Goal: Entertainment & Leisure: Browse casually

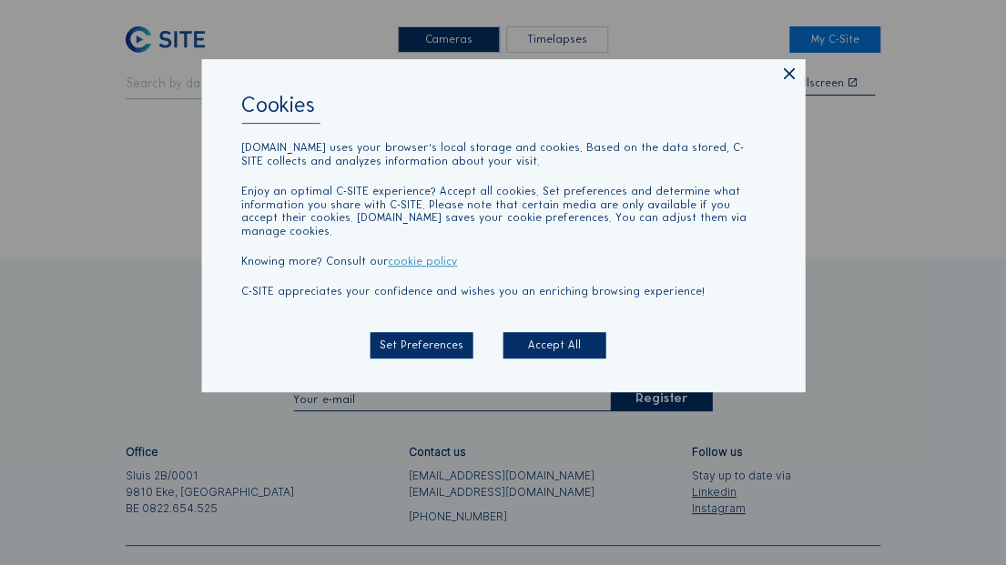
click at [789, 83] on icon at bounding box center [788, 75] width 19 height 19
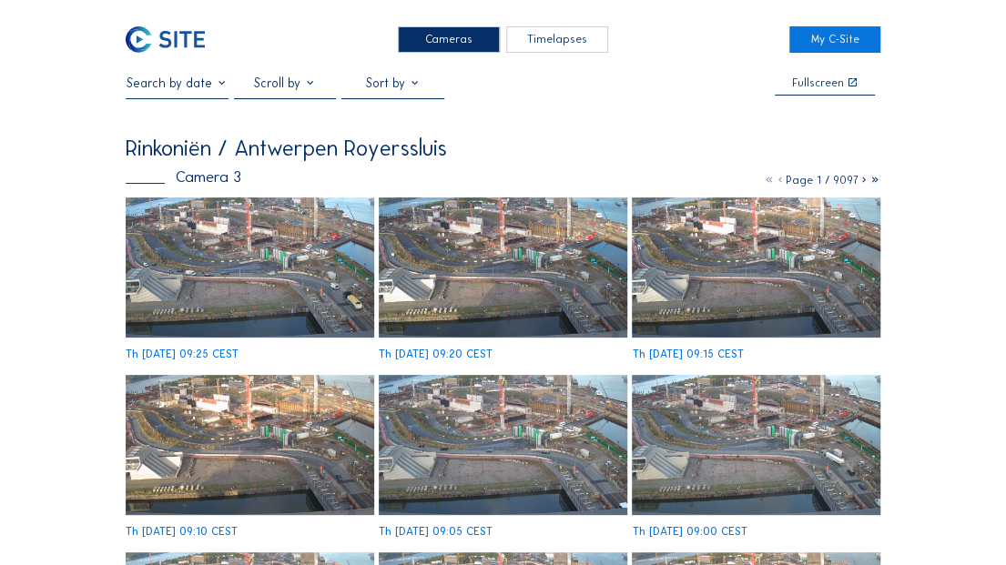
click at [188, 36] on img at bounding box center [165, 39] width 79 height 26
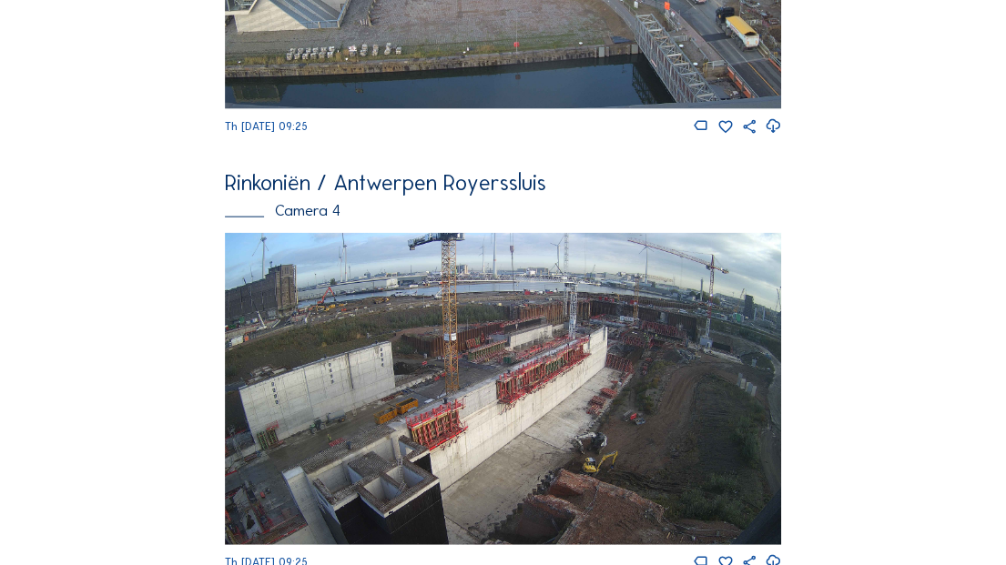
scroll to position [1777, 0]
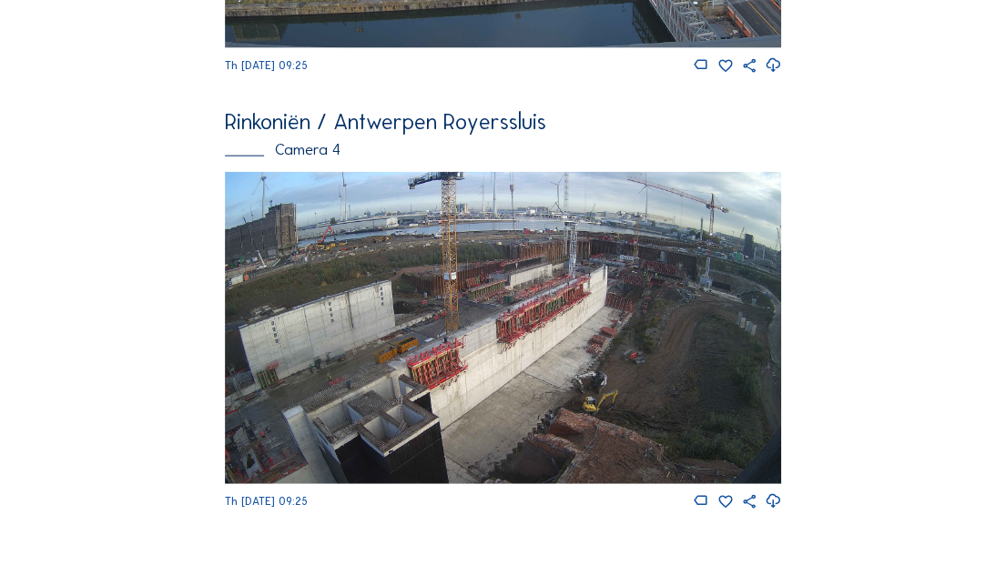
click at [628, 331] on img at bounding box center [503, 328] width 556 height 313
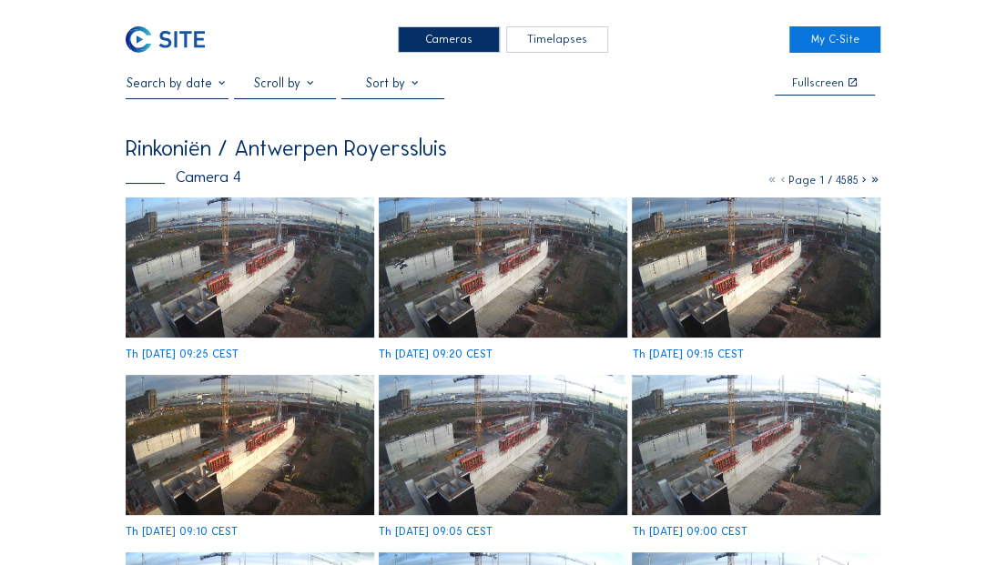
click at [524, 274] on img at bounding box center [503, 267] width 248 height 139
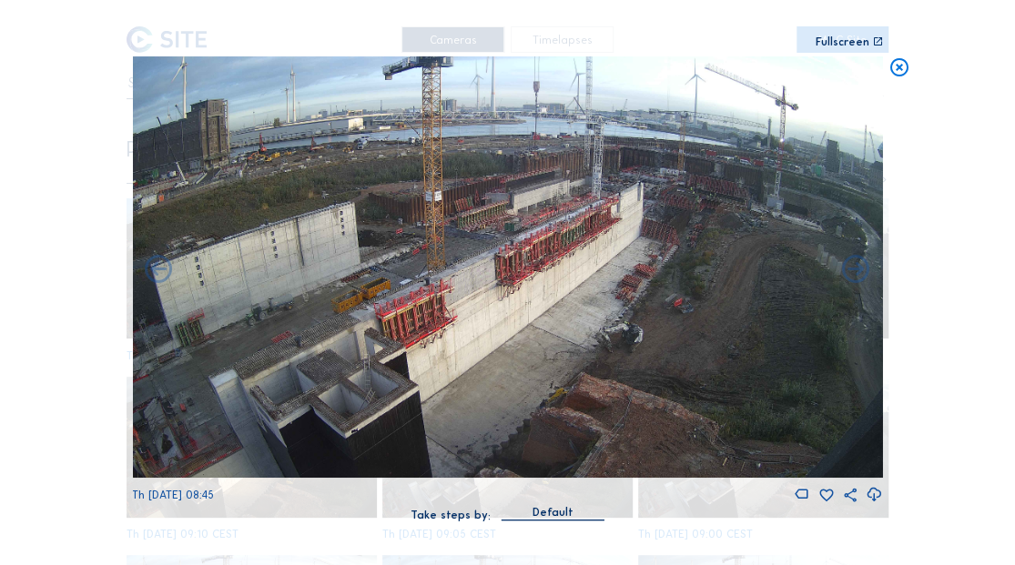
click at [894, 71] on icon at bounding box center [899, 67] width 22 height 23
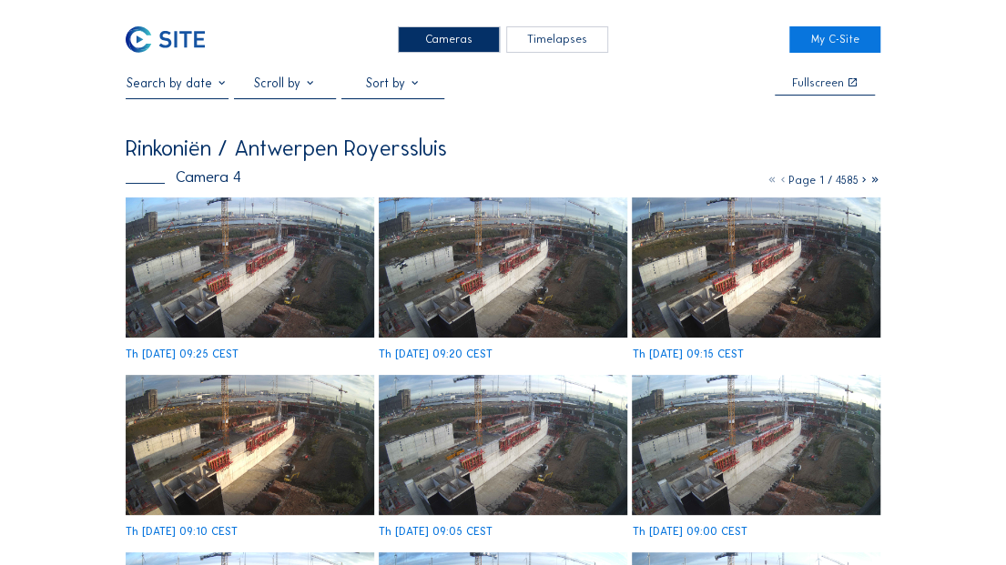
click at [171, 42] on img at bounding box center [165, 39] width 79 height 26
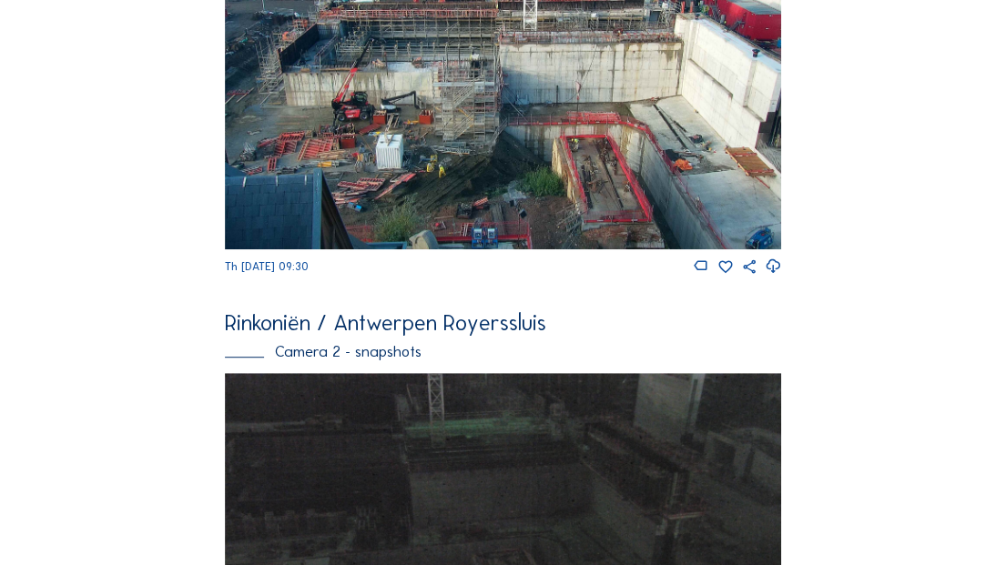
scroll to position [121, 0]
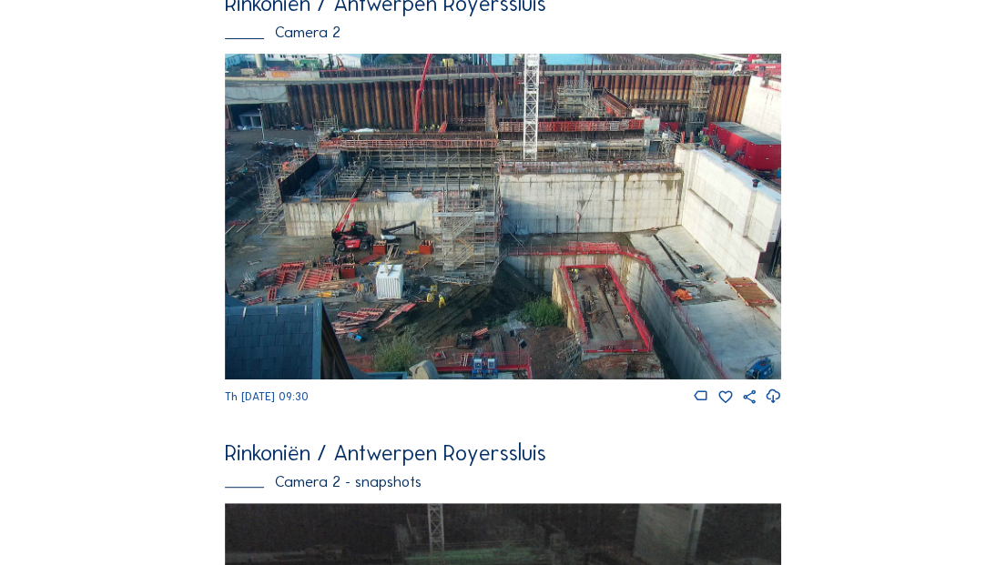
click at [521, 277] on img at bounding box center [503, 217] width 556 height 326
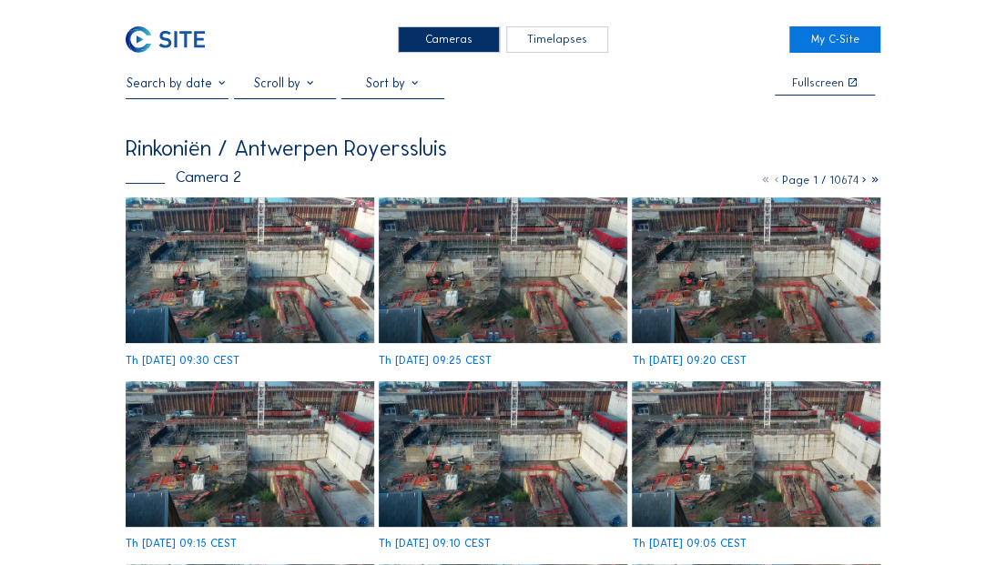
click at [531, 310] on img at bounding box center [503, 271] width 248 height 146
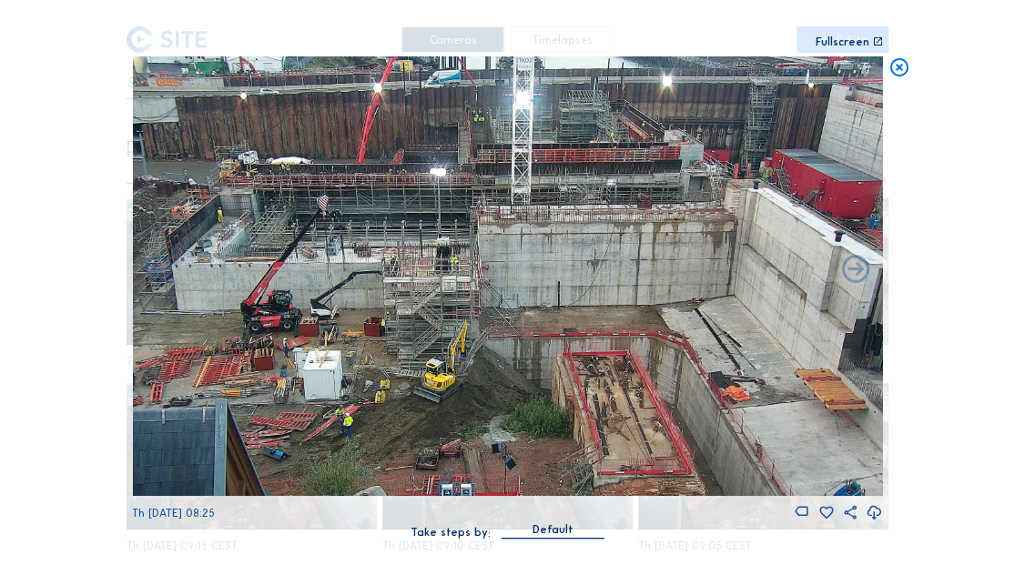
drag, startPoint x: 546, startPoint y: 355, endPoint x: 516, endPoint y: 456, distance: 105.4
click at [519, 462] on img at bounding box center [507, 276] width 750 height 440
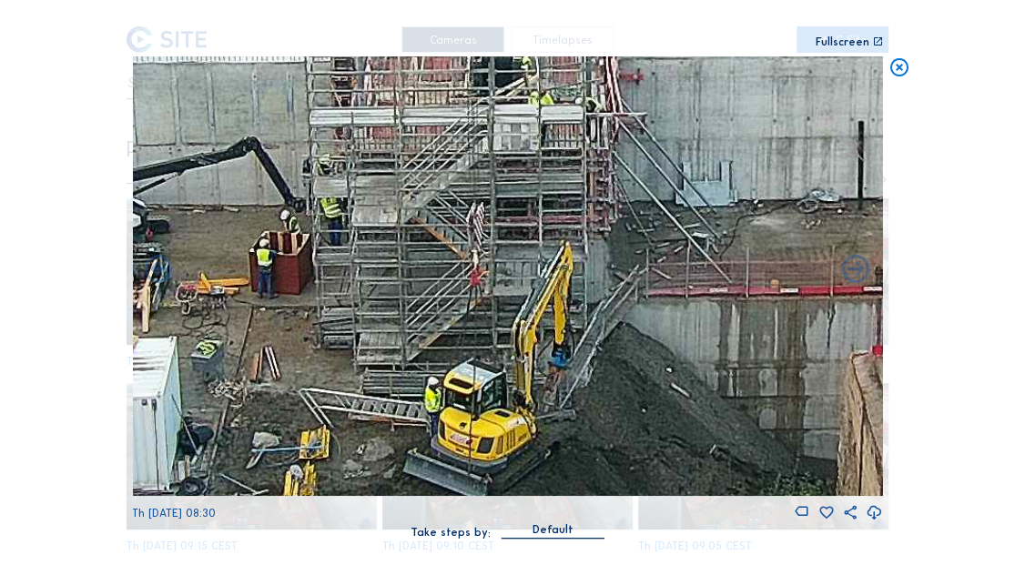
drag, startPoint x: 472, startPoint y: 385, endPoint x: 408, endPoint y: 311, distance: 98.2
click at [408, 311] on img at bounding box center [507, 276] width 750 height 440
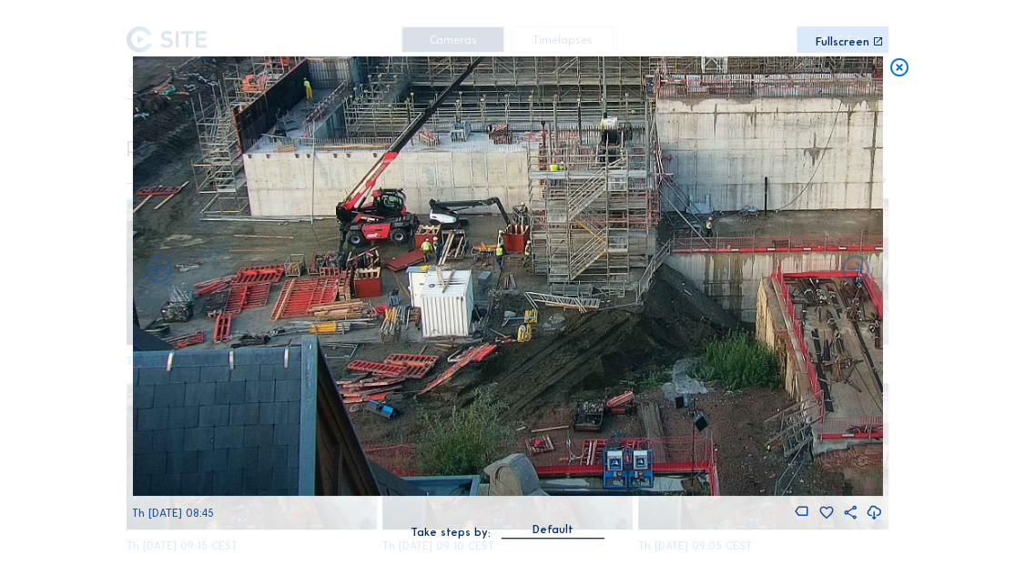
drag, startPoint x: 415, startPoint y: 389, endPoint x: 632, endPoint y: 221, distance: 273.9
click at [632, 221] on img at bounding box center [507, 276] width 750 height 440
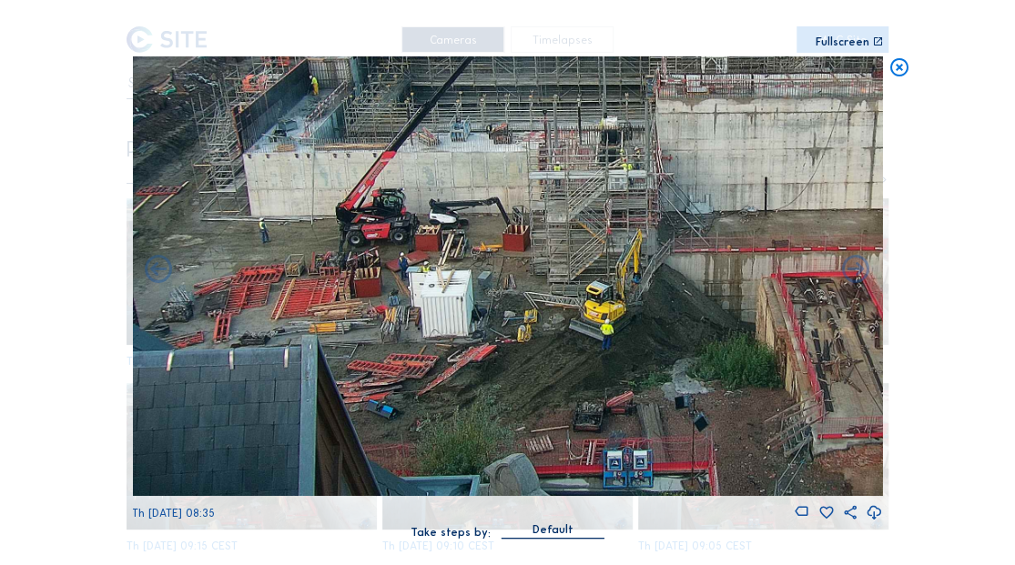
click at [893, 66] on icon at bounding box center [899, 67] width 22 height 23
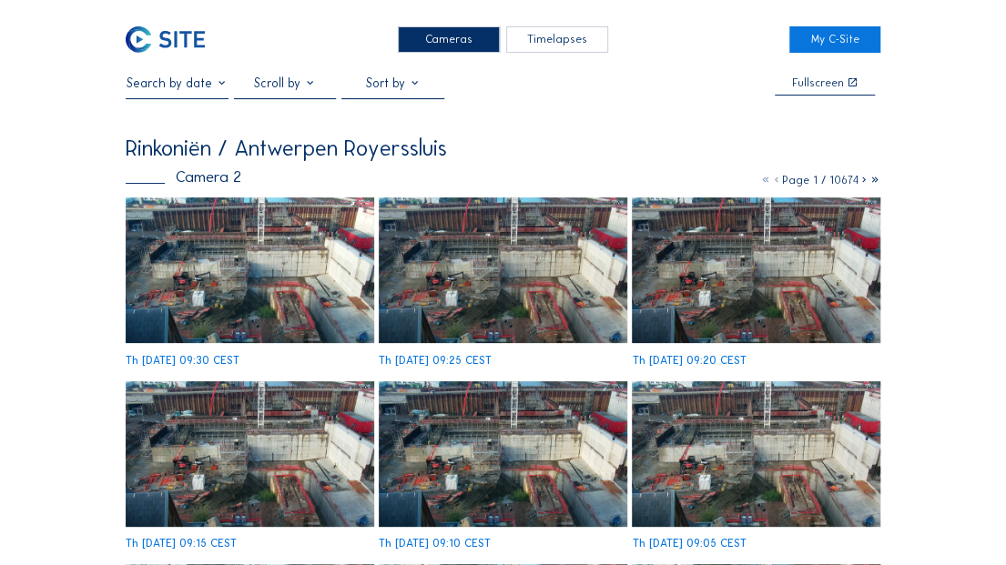
click at [182, 41] on img at bounding box center [165, 39] width 79 height 26
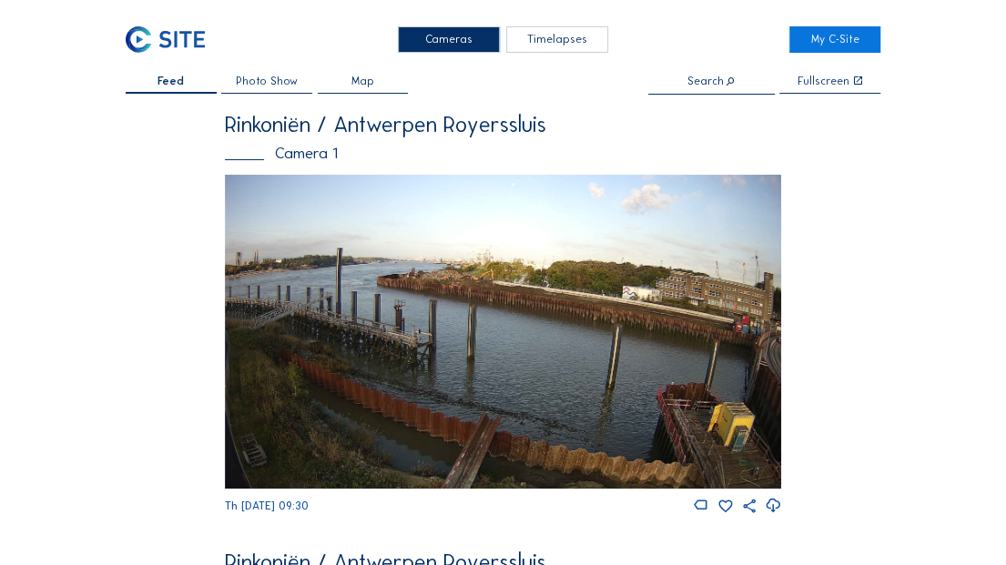
click at [646, 255] on img at bounding box center [503, 332] width 556 height 315
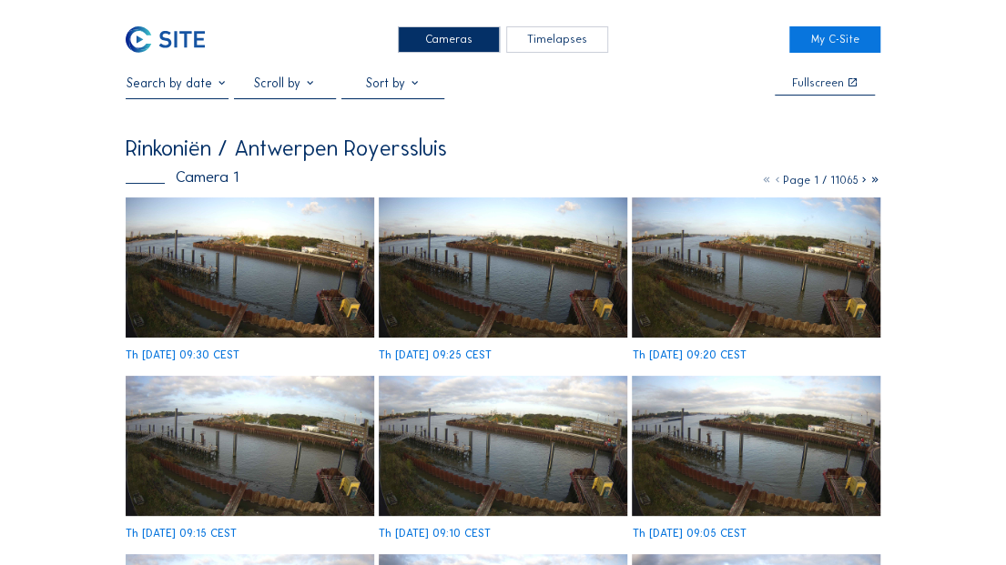
click at [461, 280] on img at bounding box center [503, 268] width 248 height 140
